Goal: Task Accomplishment & Management: Manage account settings

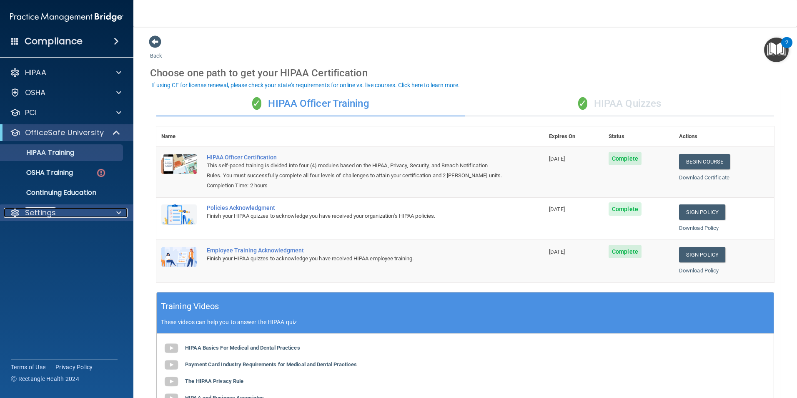
click at [72, 214] on div "Settings" at bounding box center [55, 213] width 103 height 10
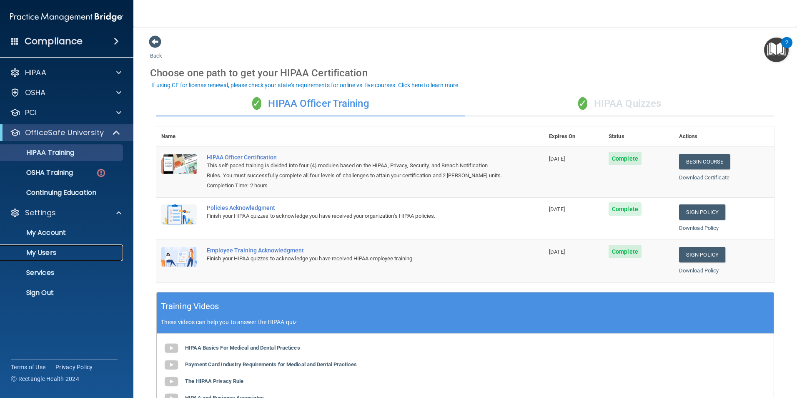
click at [60, 245] on link "My Users" at bounding box center [57, 252] width 131 height 17
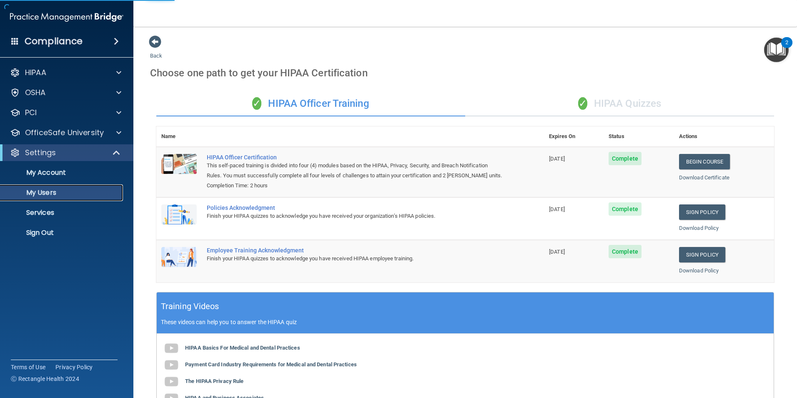
select select "20"
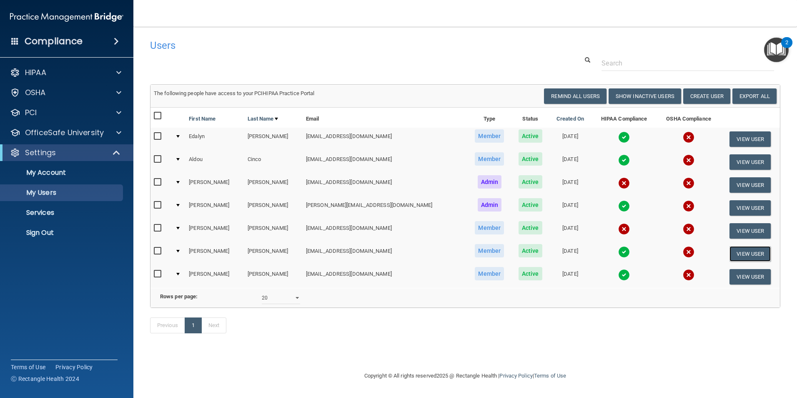
drag, startPoint x: 739, startPoint y: 252, endPoint x: 713, endPoint y: 266, distance: 29.8
click at [740, 252] on button "View User" at bounding box center [749, 253] width 41 height 15
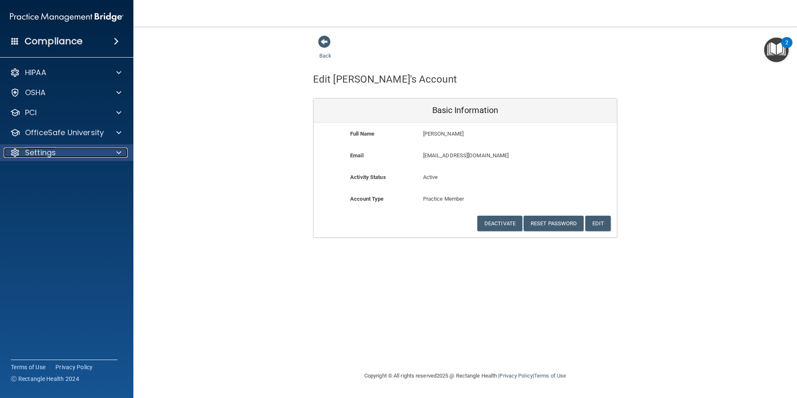
click at [48, 155] on p "Settings" at bounding box center [40, 153] width 31 height 10
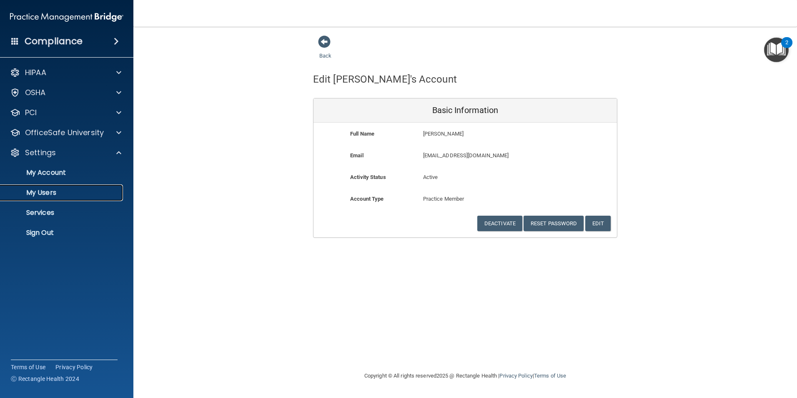
click at [60, 192] on p "My Users" at bounding box center [62, 192] width 114 height 8
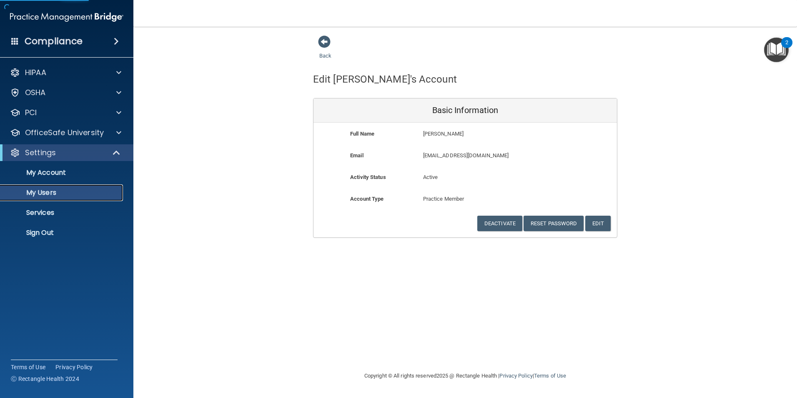
select select "20"
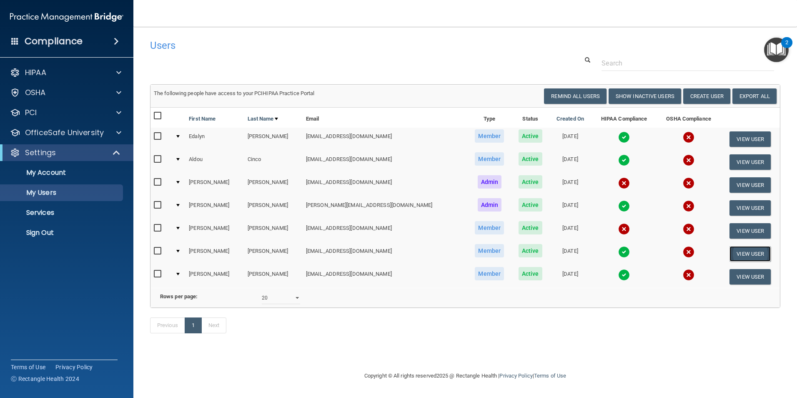
click at [744, 253] on button "View User" at bounding box center [749, 253] width 41 height 15
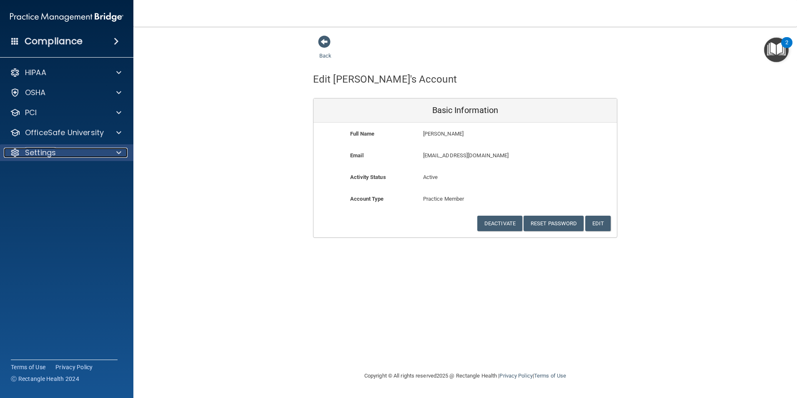
click at [37, 155] on p "Settings" at bounding box center [40, 153] width 31 height 10
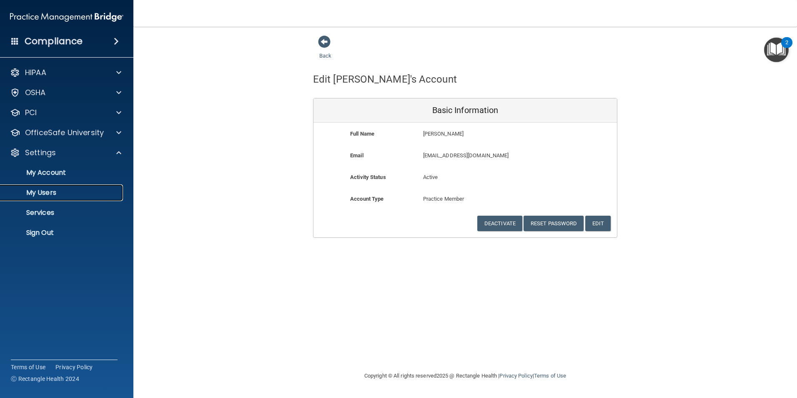
click at [50, 192] on p "My Users" at bounding box center [62, 192] width 114 height 8
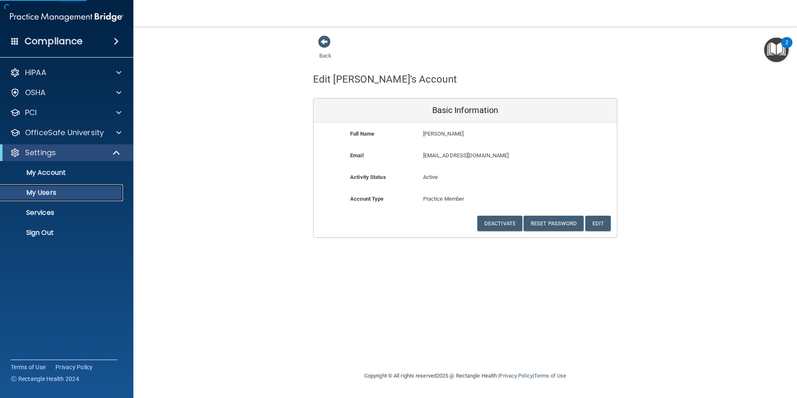
select select "20"
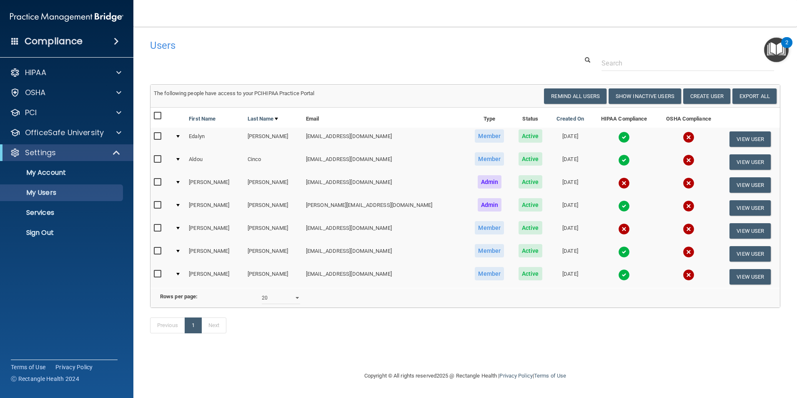
click at [618, 252] on img at bounding box center [624, 252] width 12 height 12
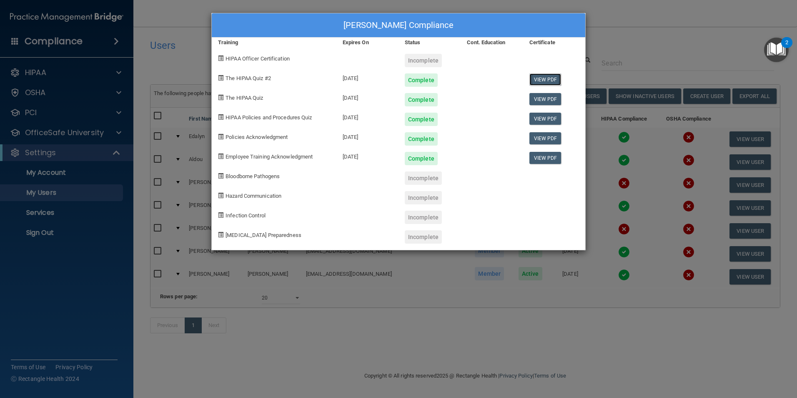
click at [553, 83] on link "View PDF" at bounding box center [545, 79] width 32 height 12
click at [546, 96] on link "View PDF" at bounding box center [545, 99] width 32 height 12
click at [426, 142] on div "Complete" at bounding box center [421, 138] width 33 height 13
click at [547, 135] on link "View PDF" at bounding box center [545, 138] width 32 height 12
click at [431, 78] on div "Complete" at bounding box center [421, 79] width 33 height 13
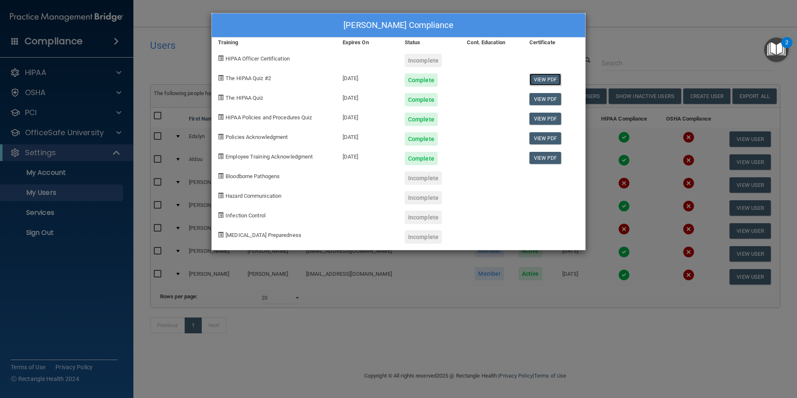
click at [544, 78] on link "View PDF" at bounding box center [545, 79] width 32 height 12
click at [539, 102] on link "View PDF" at bounding box center [545, 99] width 32 height 12
click at [427, 161] on div "Complete" at bounding box center [421, 158] width 33 height 13
click at [554, 160] on link "View PDF" at bounding box center [545, 158] width 32 height 12
click at [544, 160] on link "View PDF" at bounding box center [545, 158] width 32 height 12
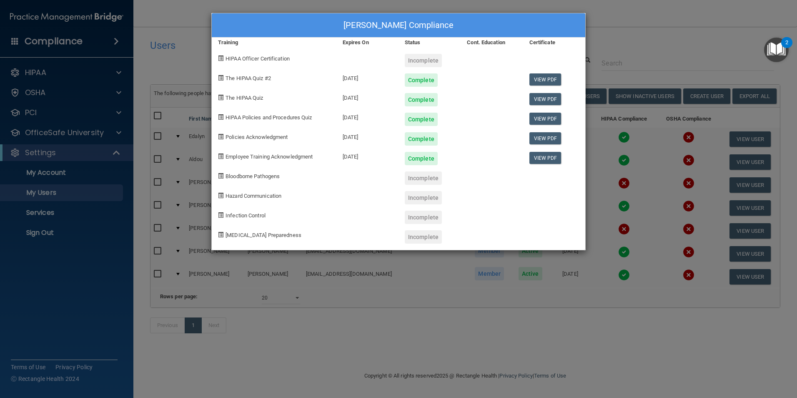
click at [252, 218] on span "Infection Control" at bounding box center [245, 215] width 40 height 6
click at [222, 198] on span at bounding box center [220, 195] width 5 height 5
click at [517, 301] on div "[PERSON_NAME] Compliance Training Expires On Status Cont. Education Certificate…" at bounding box center [398, 199] width 797 height 398
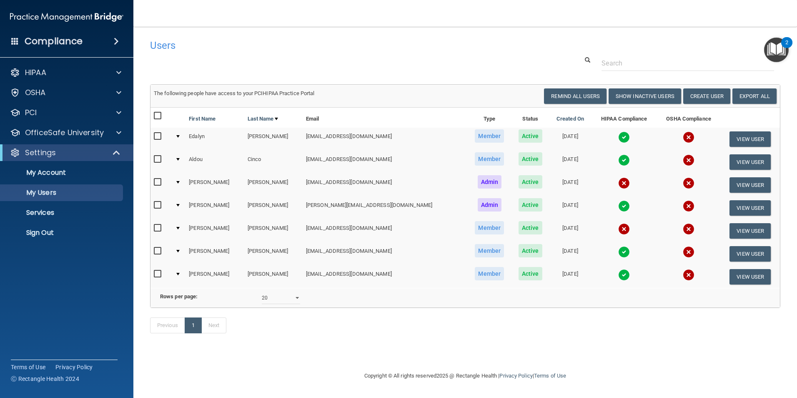
click at [618, 184] on img at bounding box center [624, 183] width 12 height 12
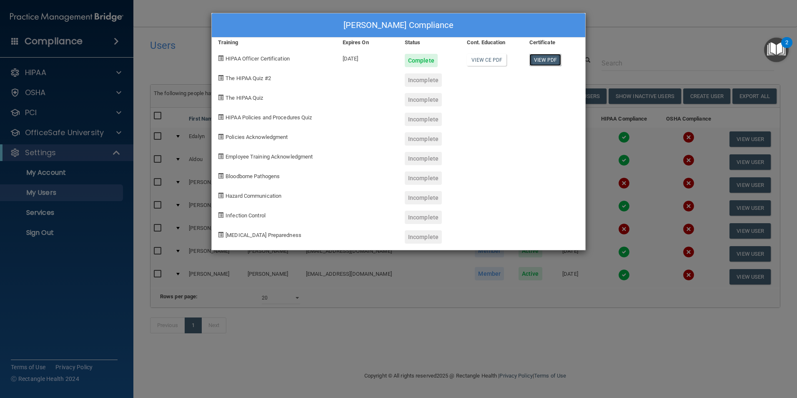
click at [541, 56] on link "View PDF" at bounding box center [545, 60] width 32 height 12
click at [586, 368] on div "[PERSON_NAME] Compliance Training Expires On Status Cont. Education Certificate…" at bounding box center [398, 199] width 797 height 398
